Goal: Task Accomplishment & Management: Manage account settings

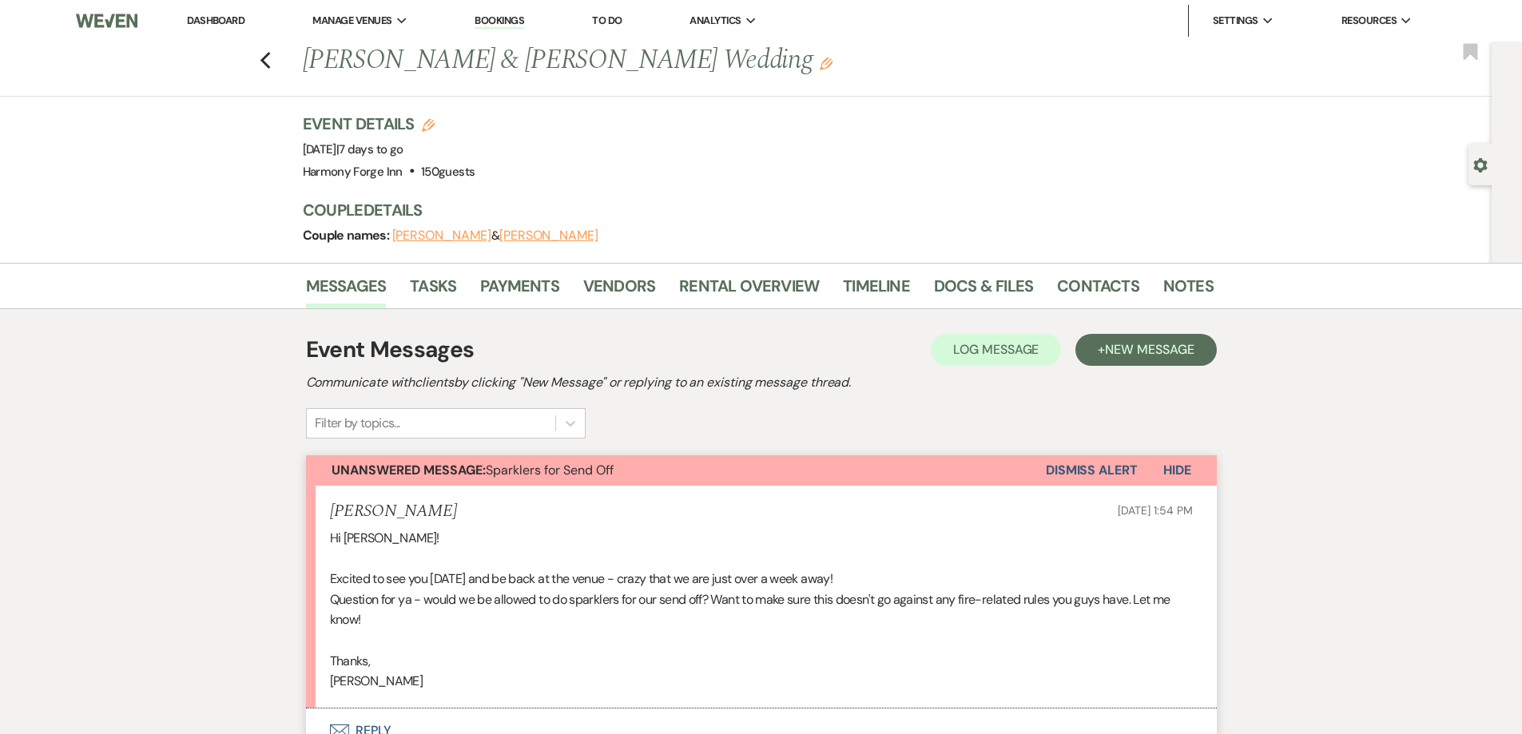
click at [234, 18] on link "Dashboard" at bounding box center [216, 21] width 58 height 14
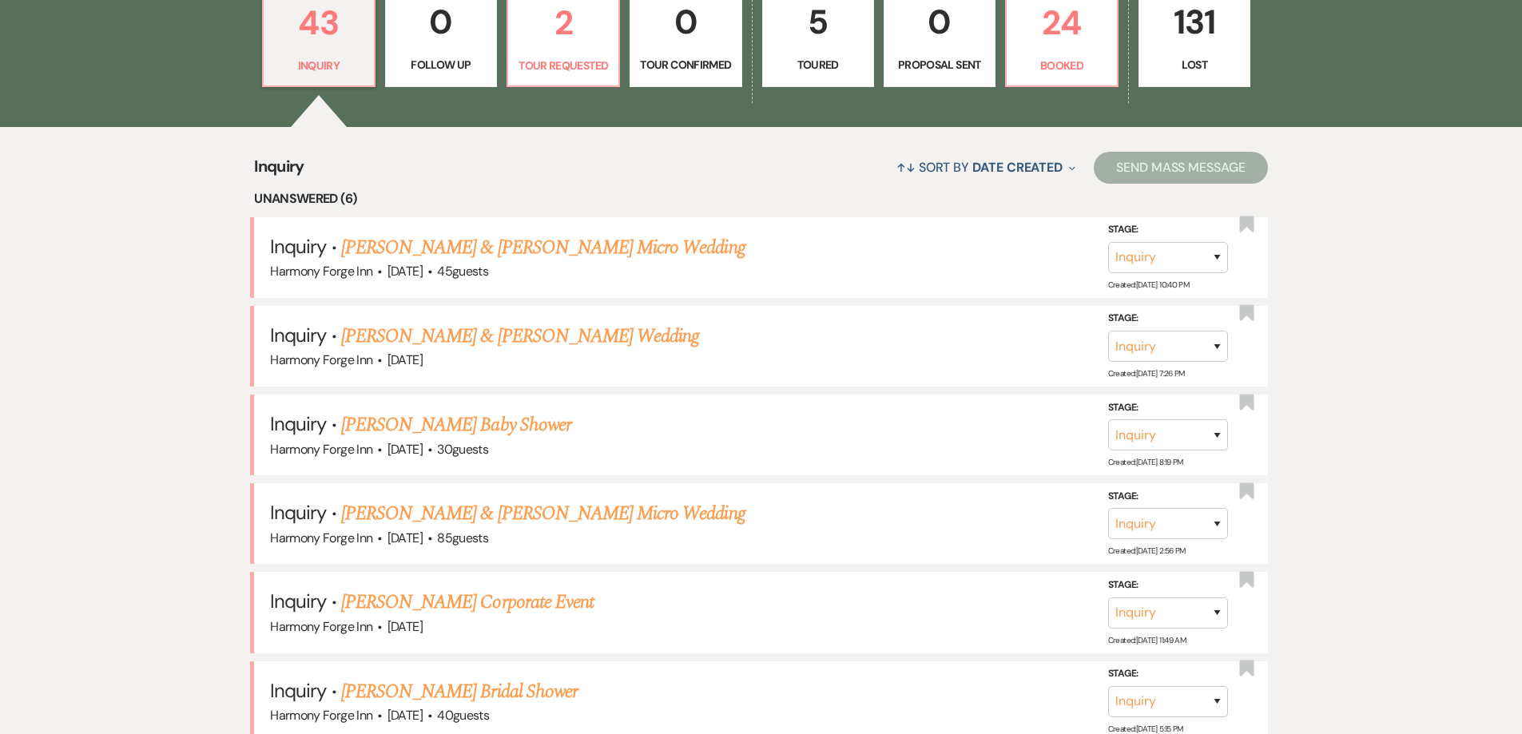
scroll to position [400, 0]
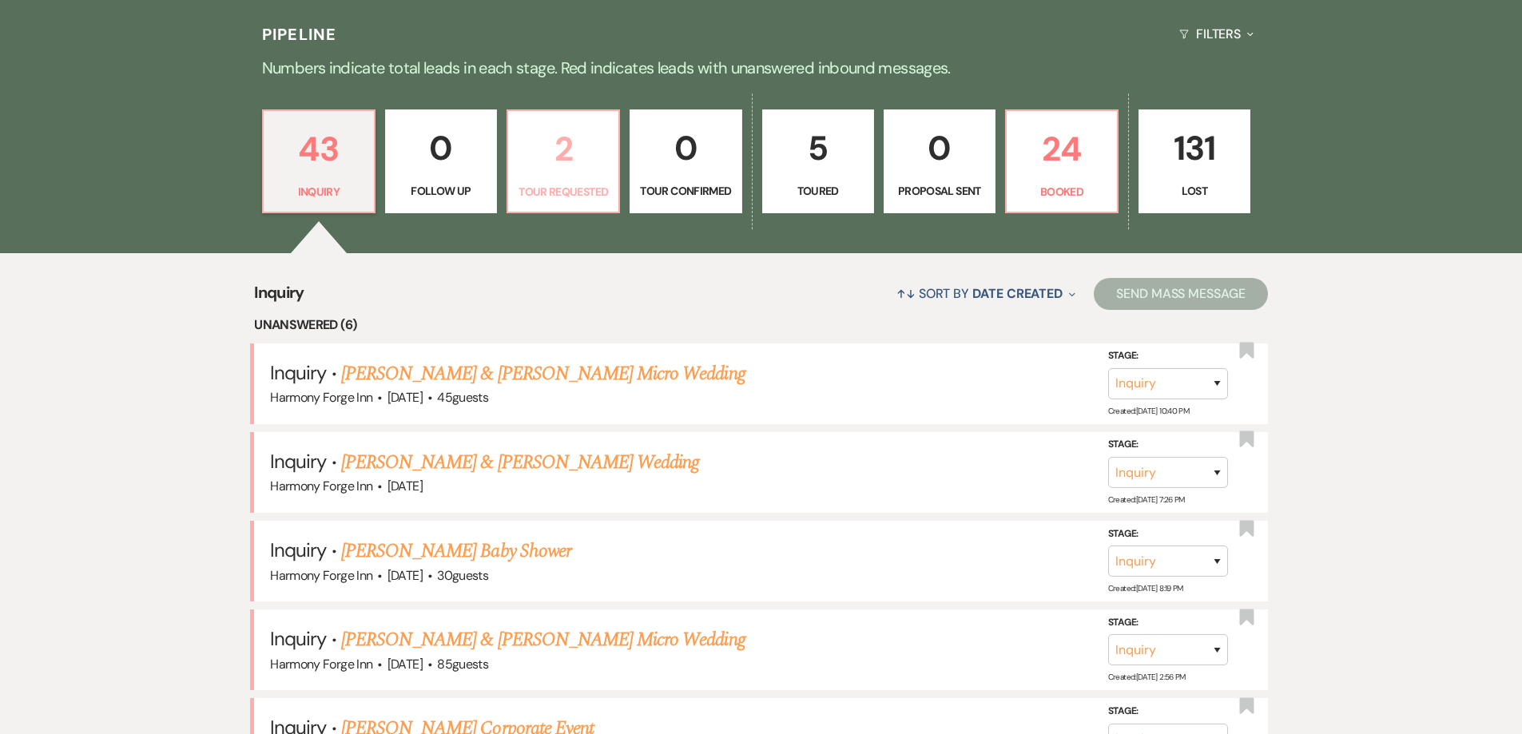
click at [583, 168] on p "2" at bounding box center [563, 149] width 91 height 54
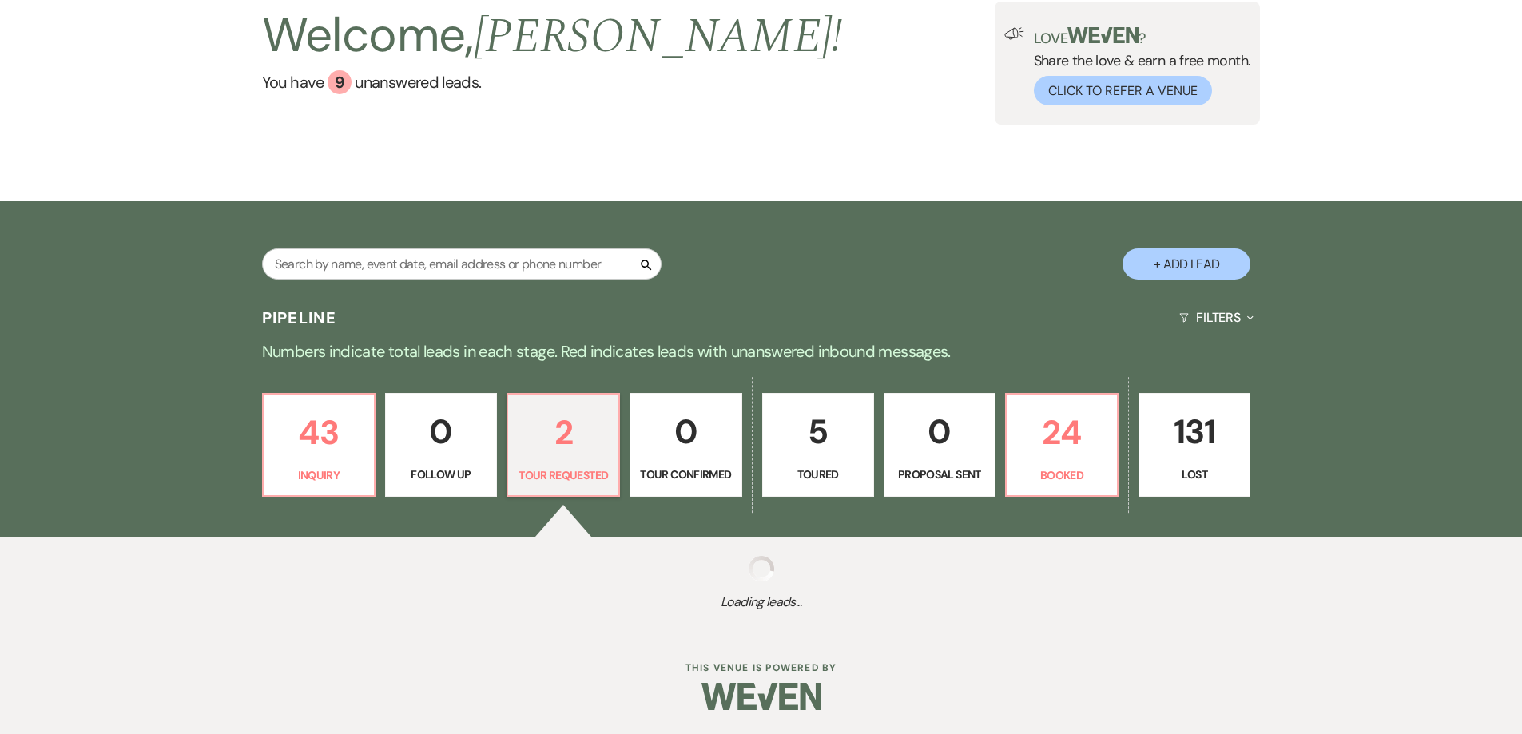
scroll to position [400, 0]
select select "2"
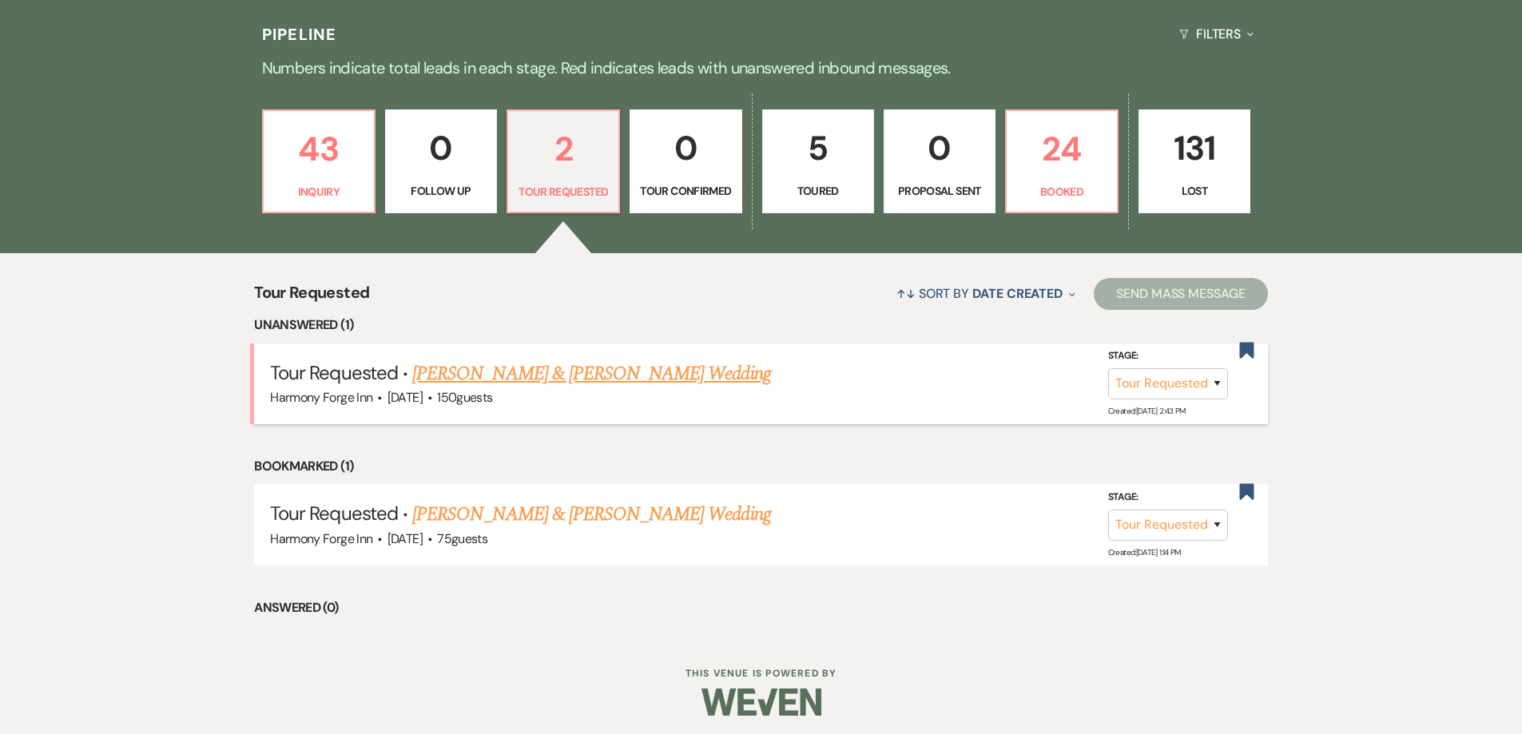
click at [537, 376] on link "[PERSON_NAME] & [PERSON_NAME] Wedding" at bounding box center [591, 374] width 358 height 29
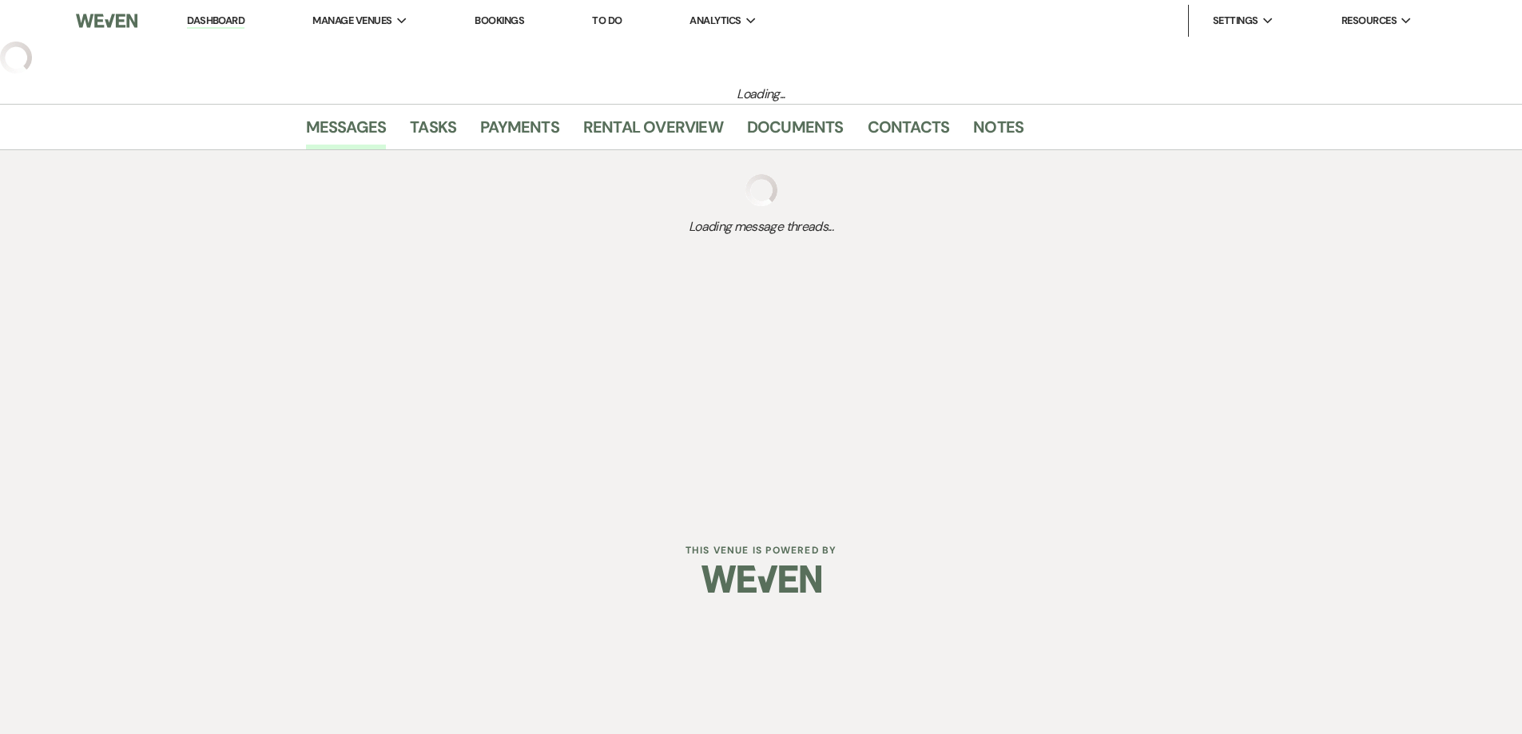
select select "2"
select select "5"
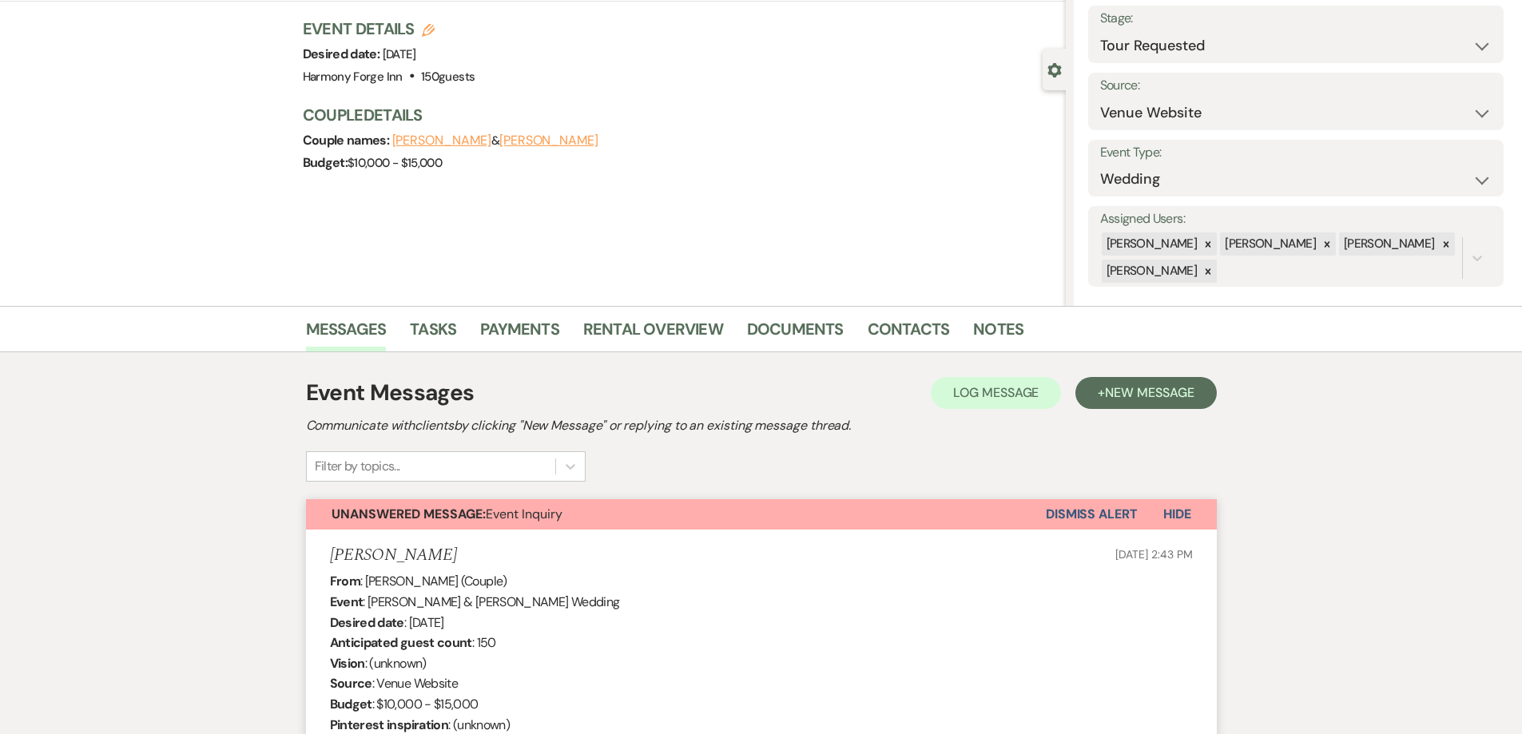
scroll to position [93, 0]
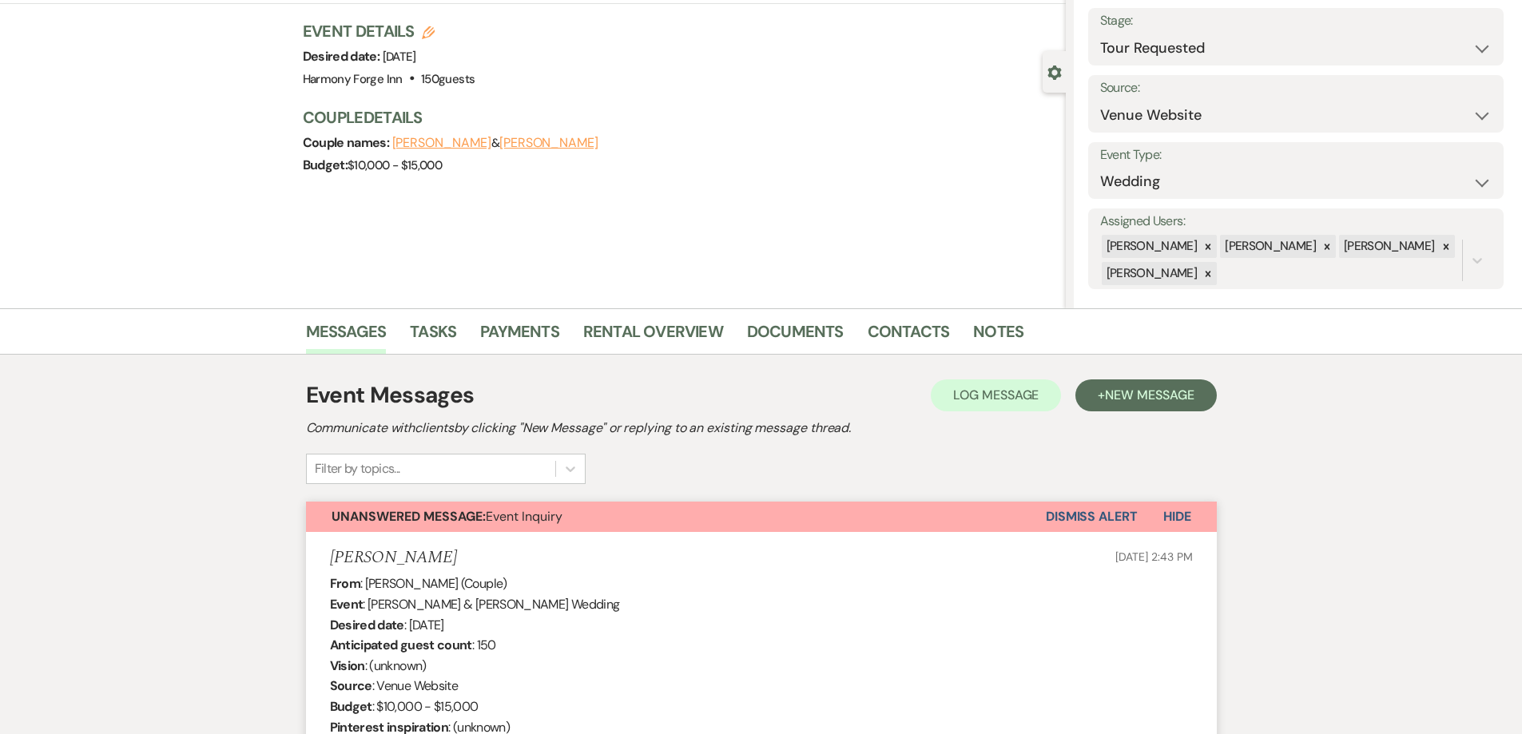
click at [1077, 518] on button "Dismiss Alert" at bounding box center [1092, 517] width 92 height 30
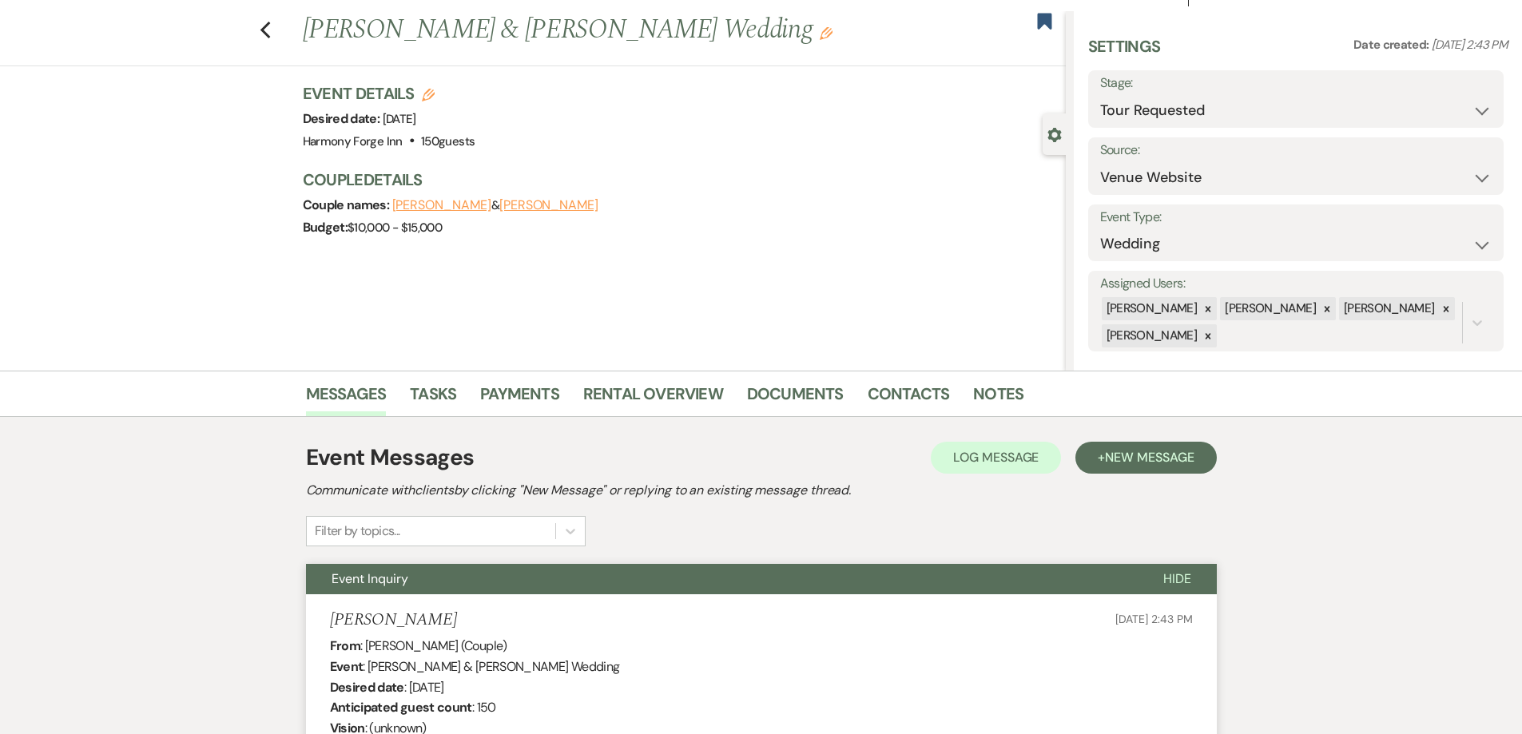
scroll to position [0, 0]
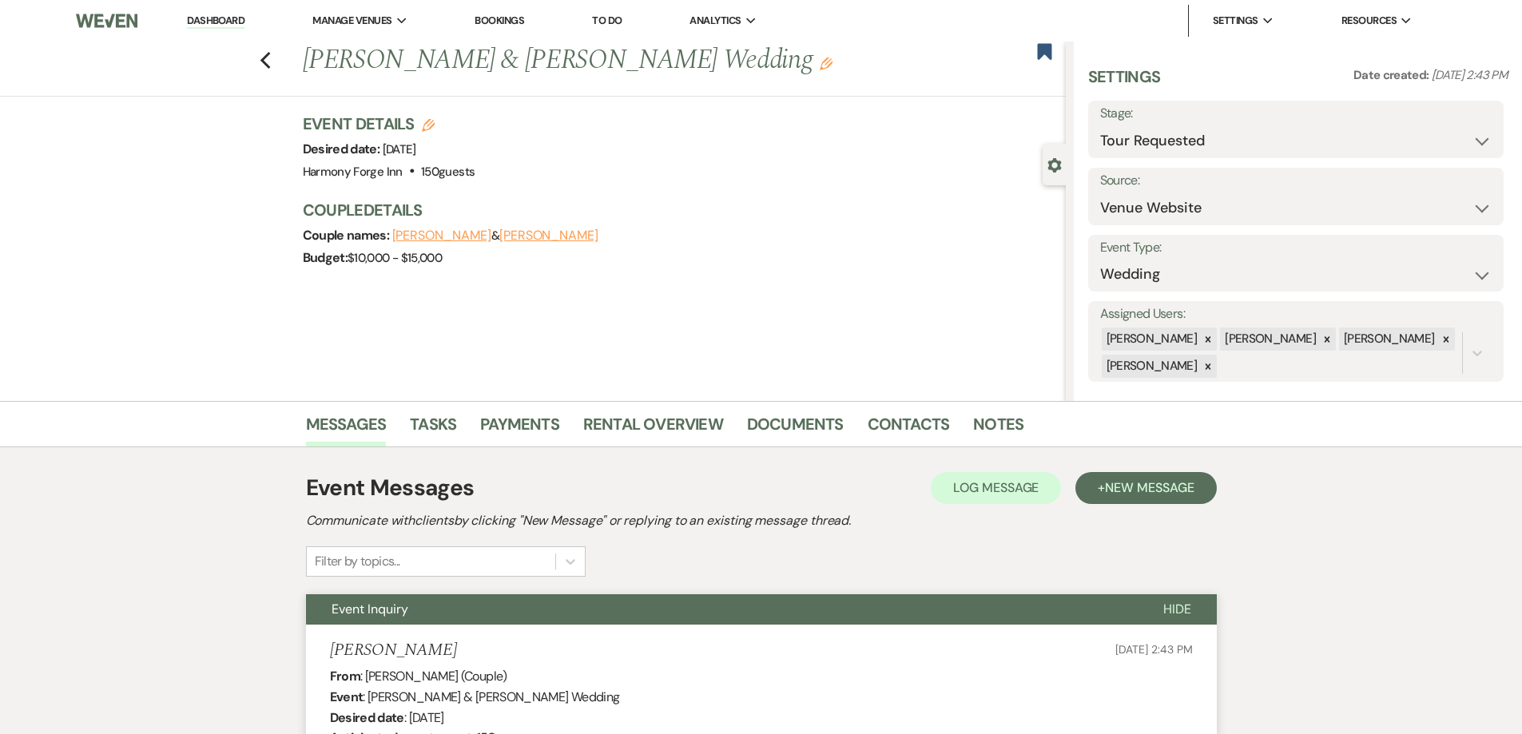
click at [205, 18] on link "Dashboard" at bounding box center [216, 21] width 58 height 15
